Goal: Task Accomplishment & Management: Manage account settings

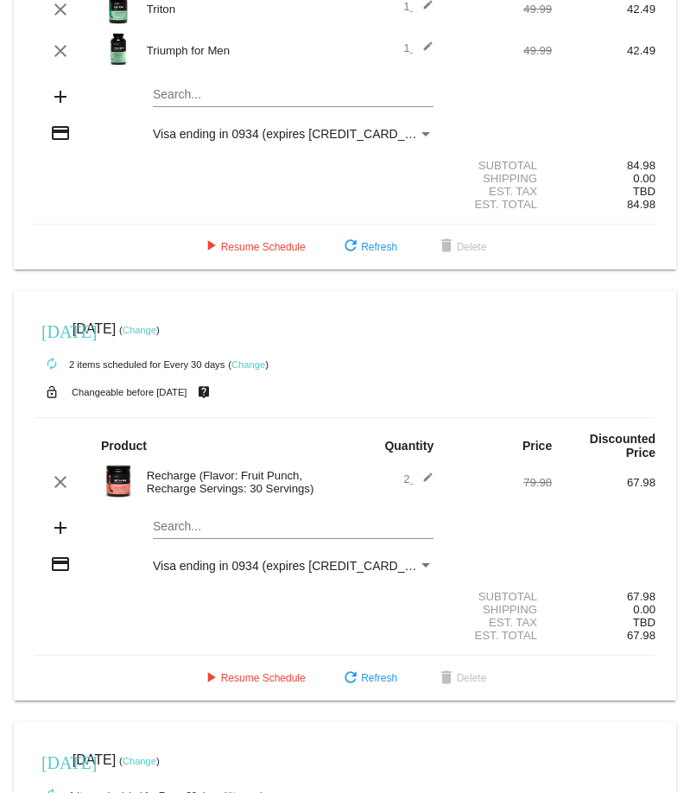
scroll to position [188, 0]
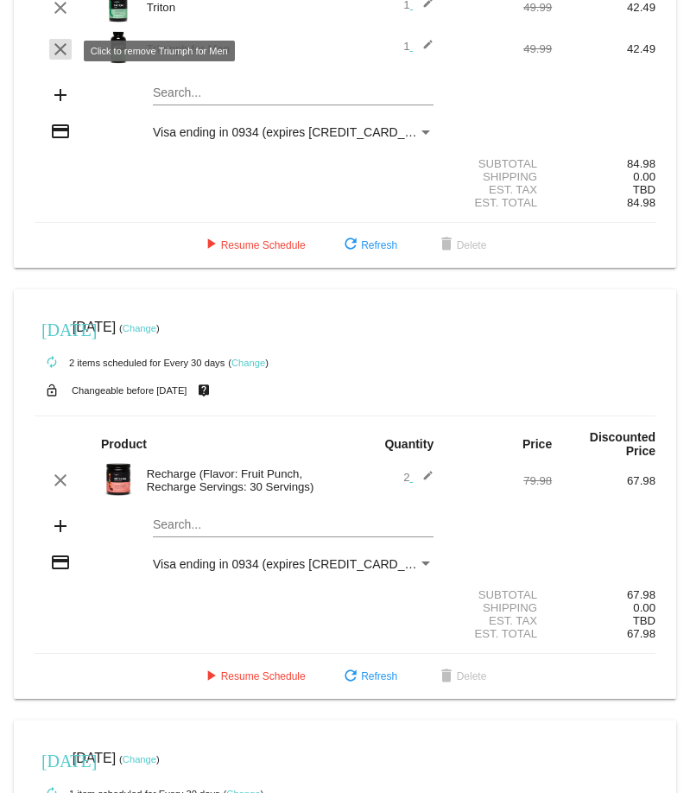
click at [59, 46] on mat-icon "clear" at bounding box center [60, 49] width 21 height 21
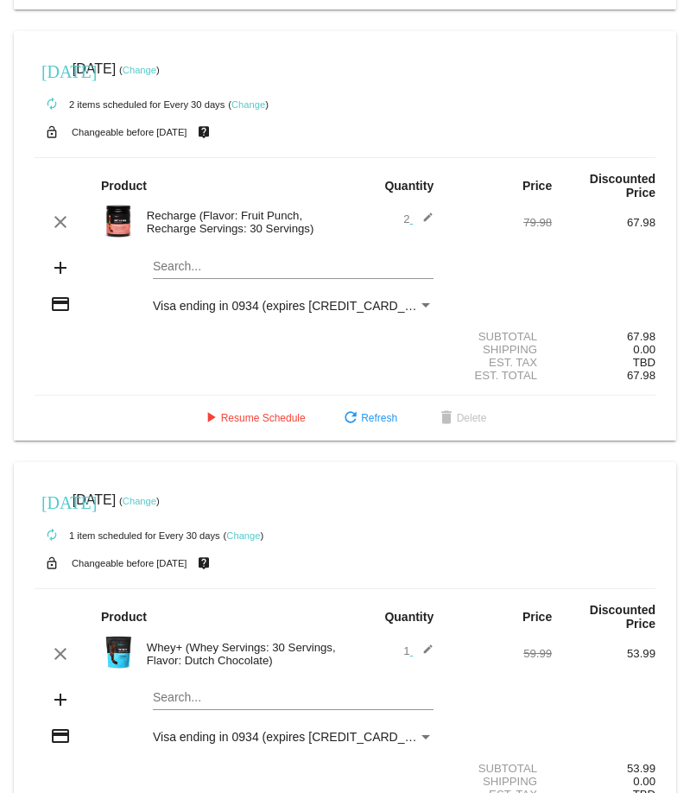
scroll to position [408, 0]
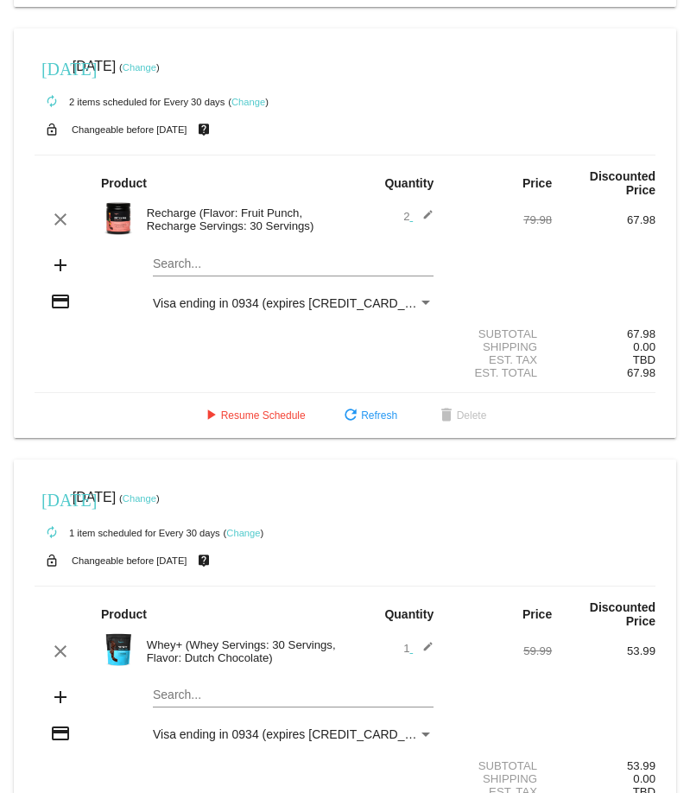
click at [445, 129] on div "2 edit" at bounding box center [397, 219] width 104 height 21
click at [428, 129] on mat-icon "edit" at bounding box center [423, 219] width 21 height 21
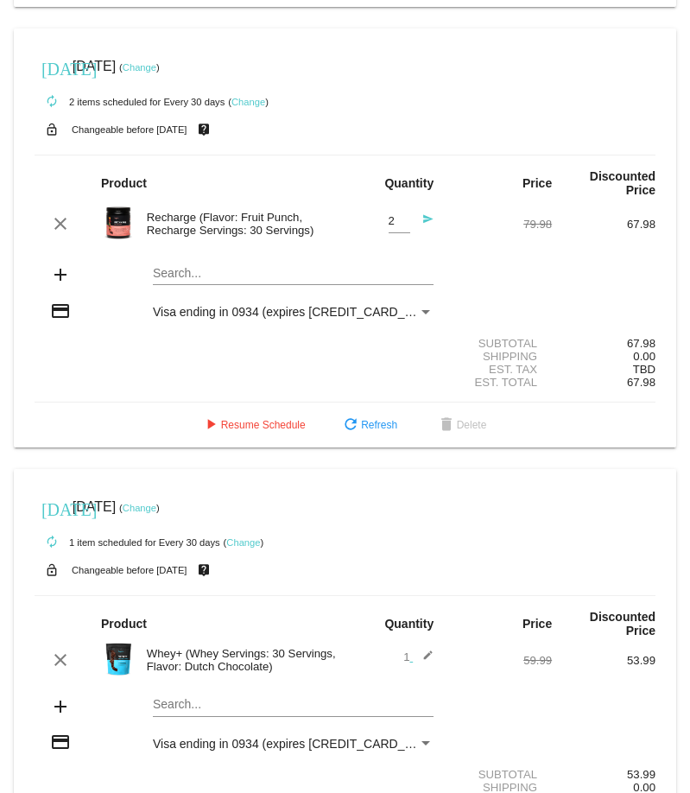
type input "1"
click at [401, 129] on input "1" at bounding box center [400, 221] width 22 height 13
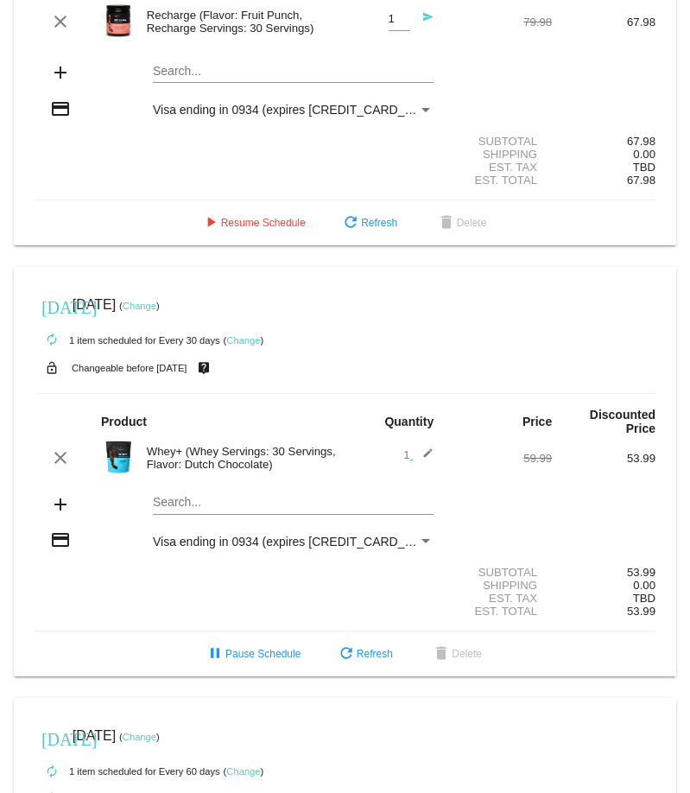
scroll to position [620, 0]
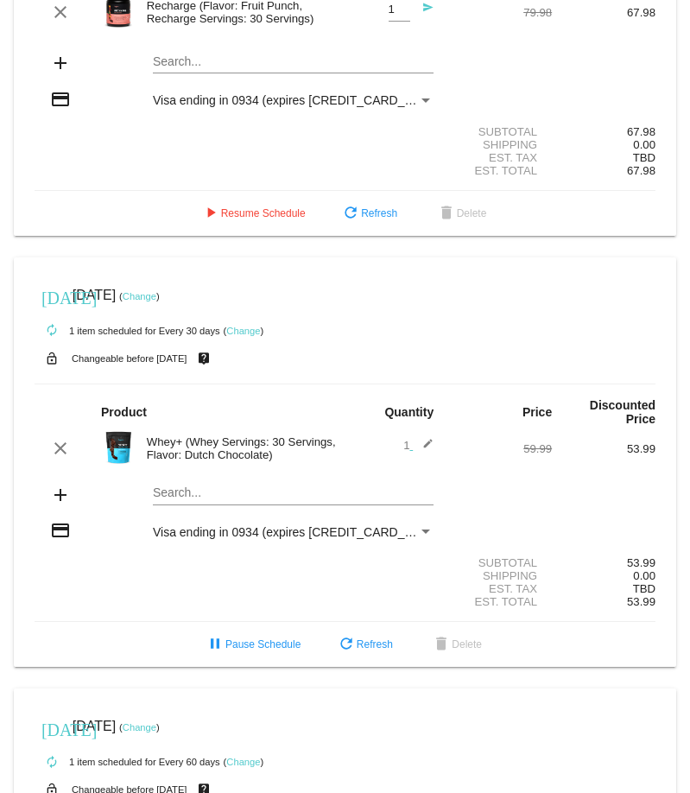
click at [355, 129] on div "Subtotal 67.98" at bounding box center [345, 131] width 621 height 13
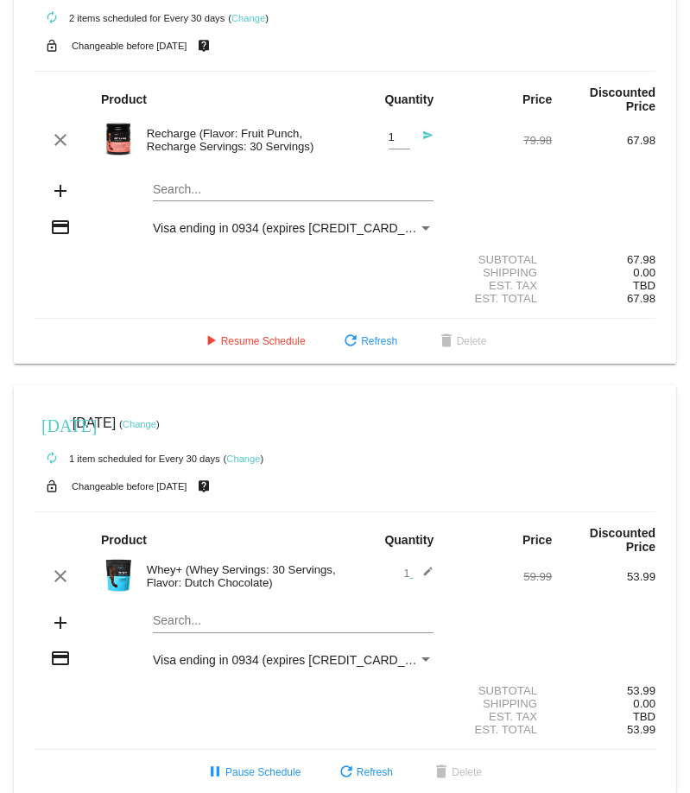
scroll to position [491, 0]
click at [247, 22] on link "Change" at bounding box center [249, 19] width 34 height 10
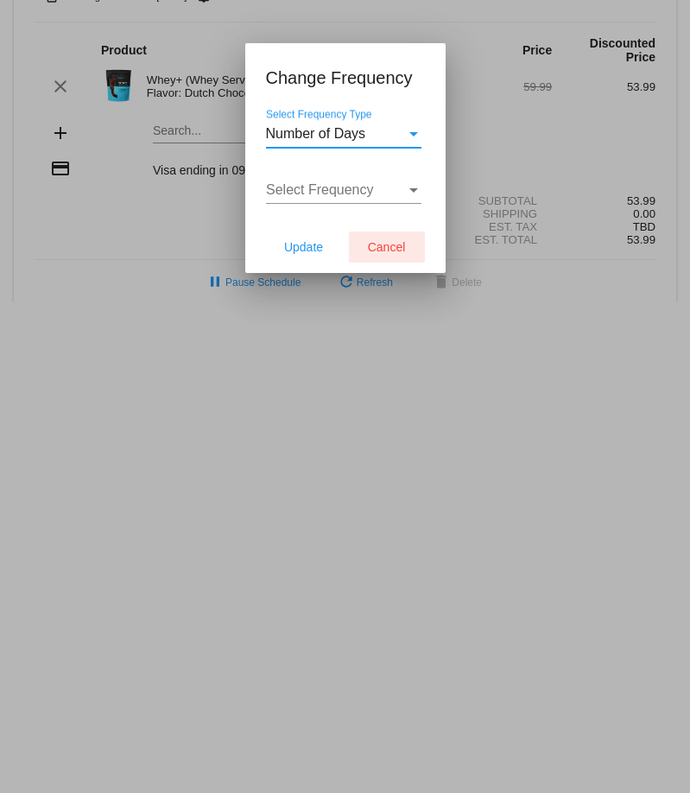
click at [378, 129] on button "Cancel" at bounding box center [387, 247] width 76 height 31
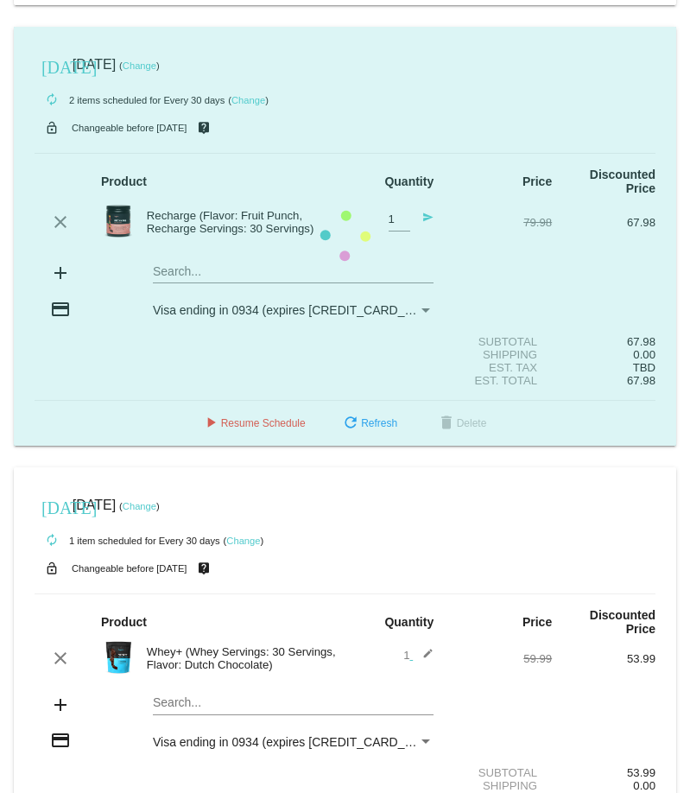
scroll to position [400, 0]
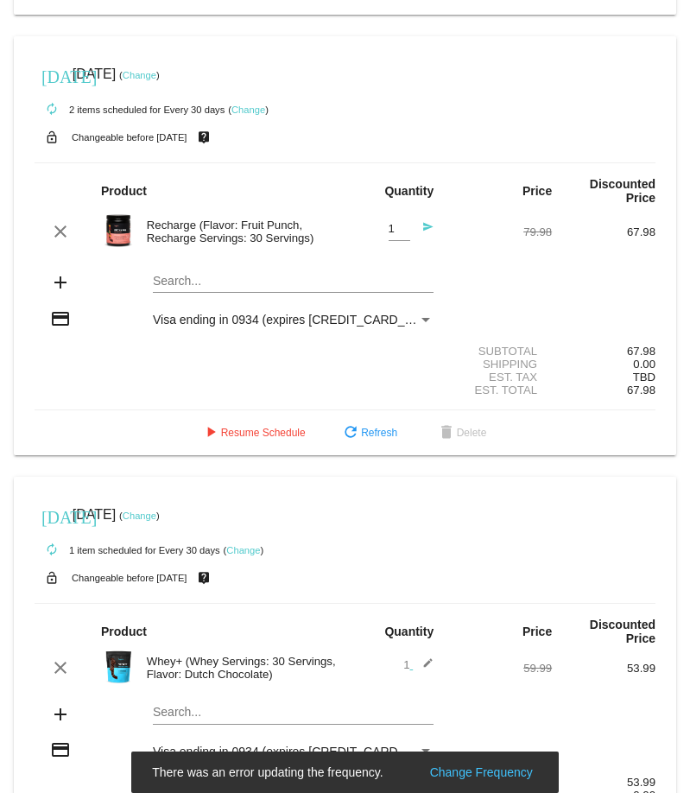
click at [156, 80] on link "Change" at bounding box center [140, 75] width 34 height 10
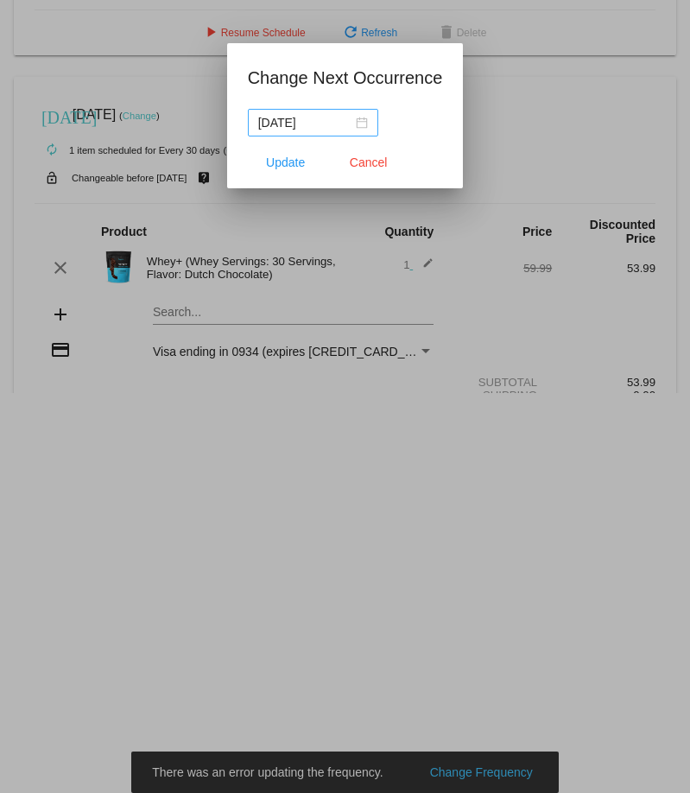
click at [349, 120] on div "2025-08-11" at bounding box center [313, 122] width 110 height 19
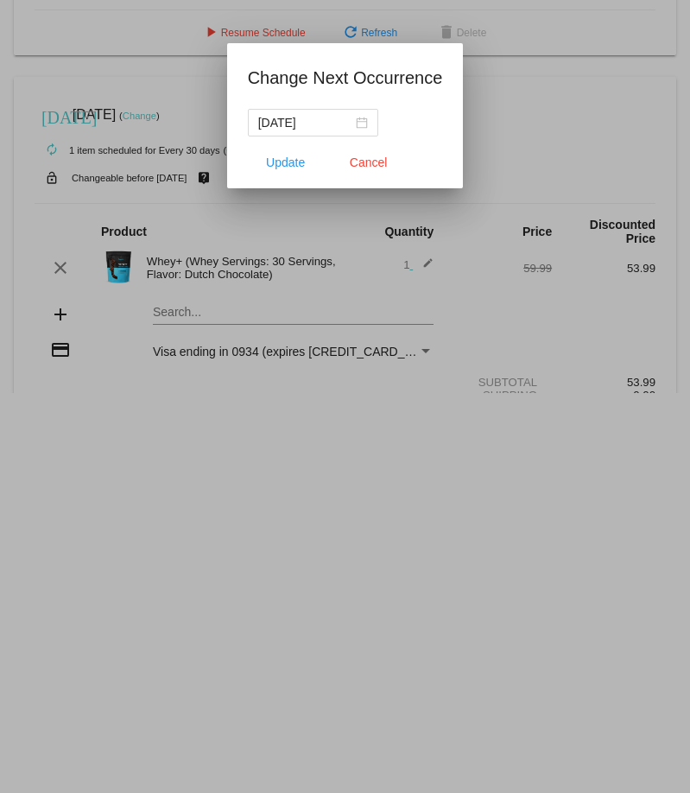
click at [530, 47] on div at bounding box center [345, 396] width 690 height 793
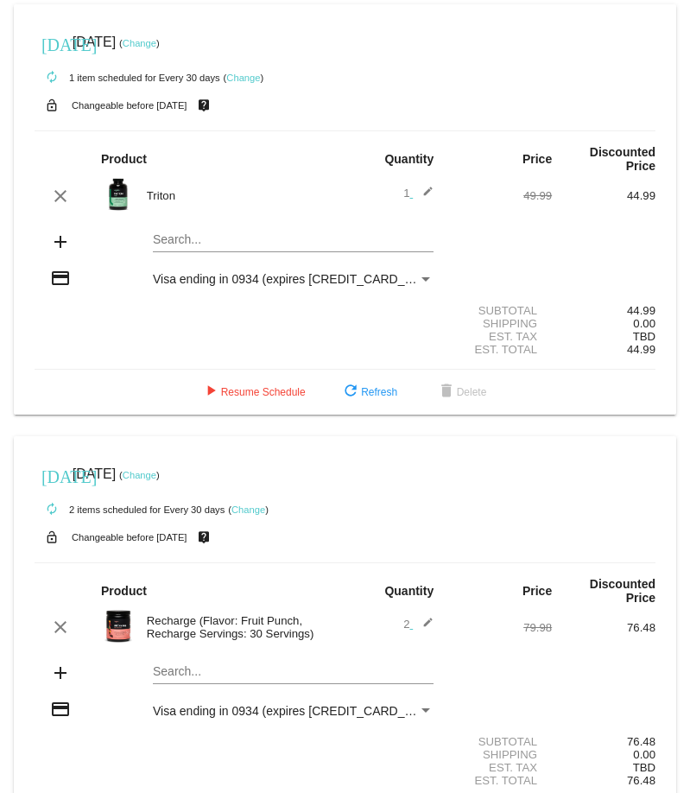
click at [149, 129] on div "Triton" at bounding box center [241, 195] width 207 height 13
click at [120, 129] on img at bounding box center [118, 194] width 35 height 35
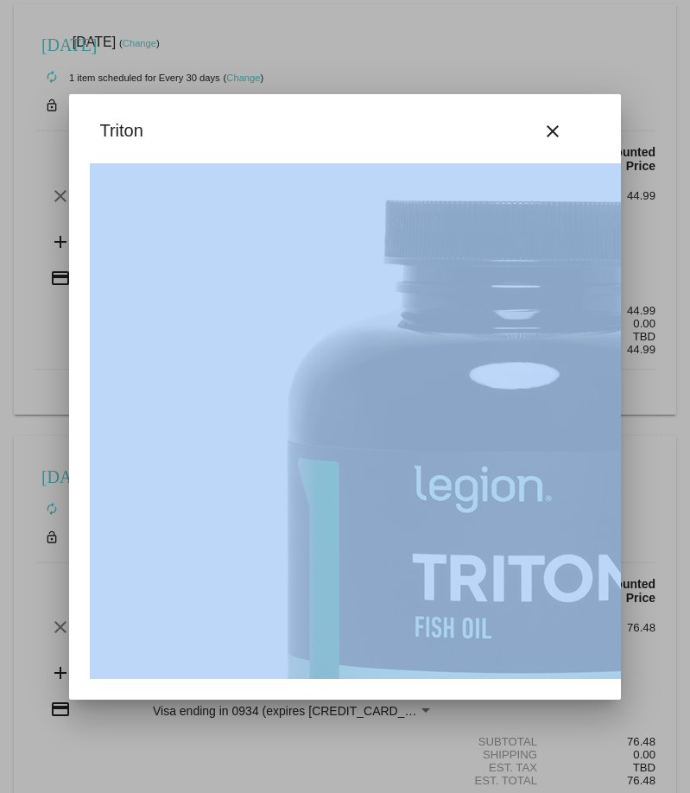
click at [120, 129] on div "Triton close" at bounding box center [345, 397] width 552 height 606
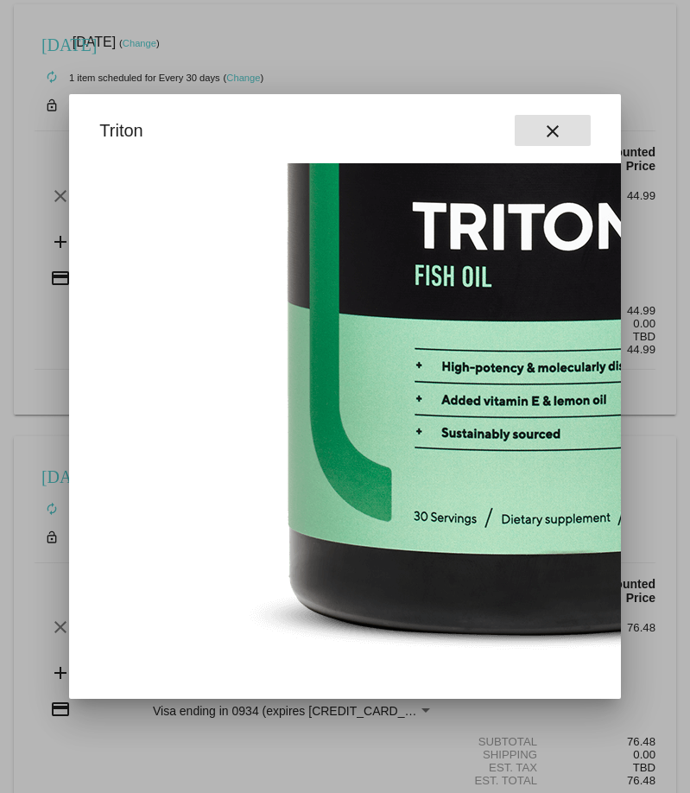
scroll to position [351, 0]
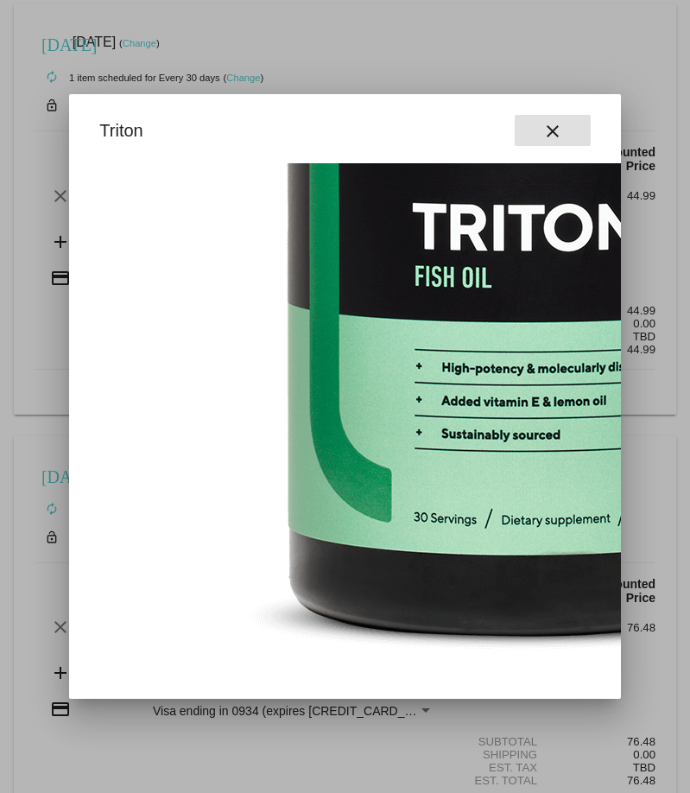
click at [555, 129] on mat-icon "close" at bounding box center [553, 131] width 21 height 21
